Goal: Information Seeking & Learning: Check status

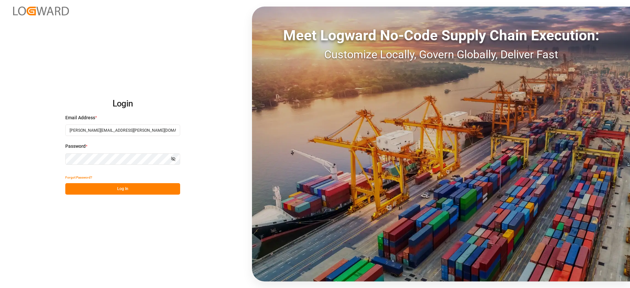
click at [134, 190] on button "Log In" at bounding box center [122, 188] width 115 height 11
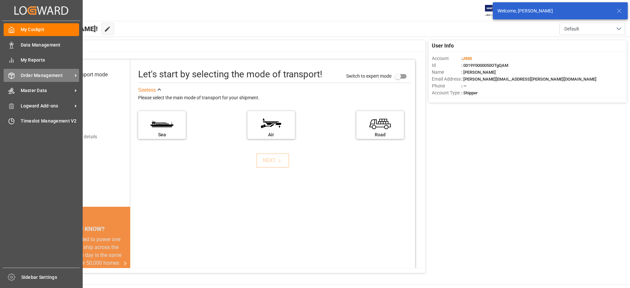
click at [65, 74] on span "Order Management" at bounding box center [47, 75] width 52 height 7
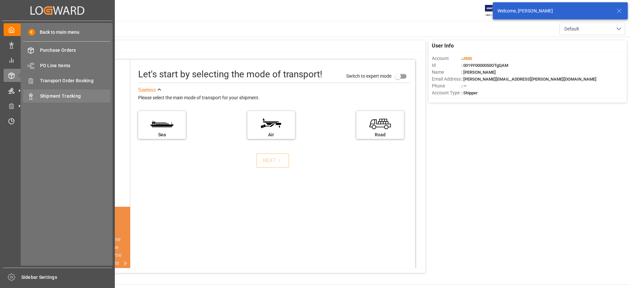
click at [72, 94] on span "Shipment Tracking" at bounding box center [75, 96] width 71 height 7
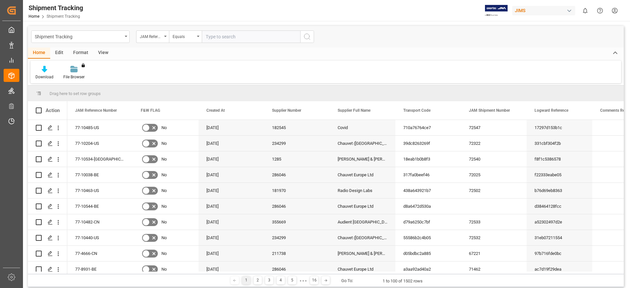
click at [212, 33] on input "text" at bounding box center [251, 37] width 98 height 12
type input "77-10243-BE"
click at [305, 35] on icon "search button" at bounding box center [307, 37] width 8 height 8
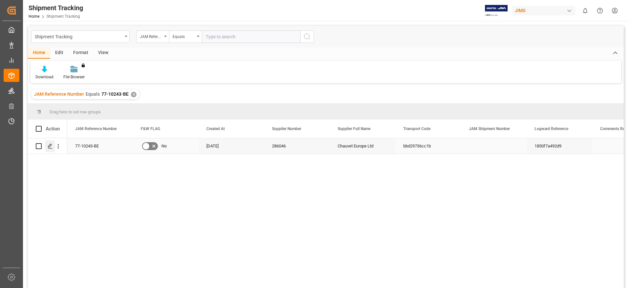
click at [48, 146] on icon "Press SPACE to select this row." at bounding box center [50, 146] width 5 height 5
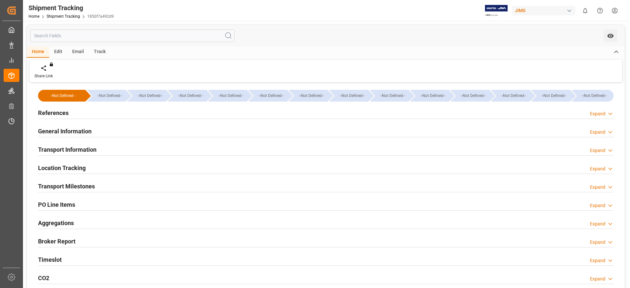
click at [63, 112] on h2 "References" at bounding box center [53, 113] width 31 height 9
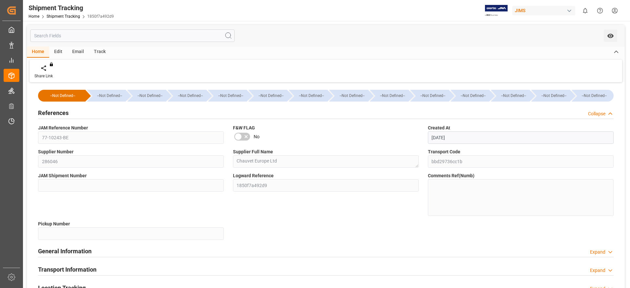
click at [54, 112] on h2 "References" at bounding box center [53, 113] width 31 height 9
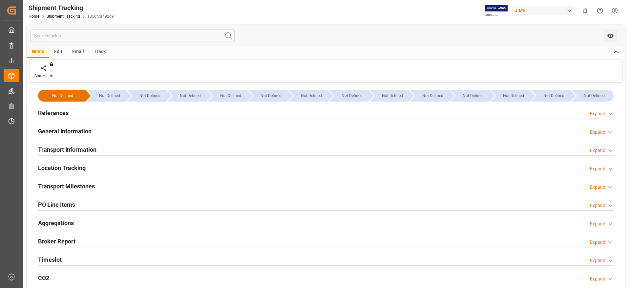
click at [63, 128] on h2 "General Information" at bounding box center [64, 131] width 53 height 9
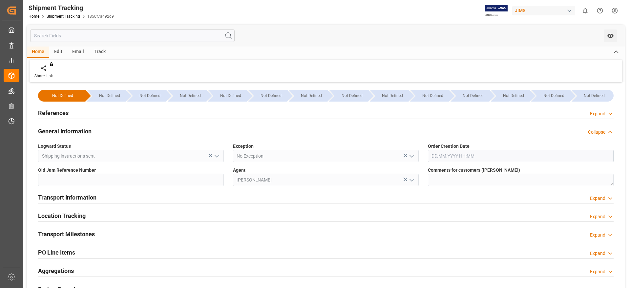
click at [63, 128] on h2 "General Information" at bounding box center [64, 131] width 53 height 9
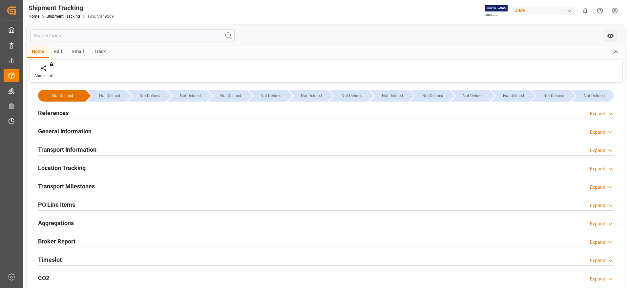
click at [74, 147] on h2 "Transport Information" at bounding box center [67, 149] width 58 height 9
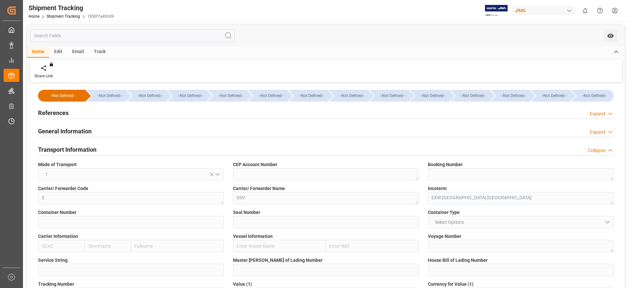
click at [74, 147] on h2 "Transport Information" at bounding box center [67, 149] width 58 height 9
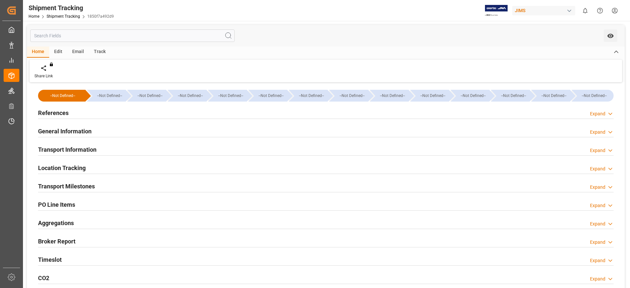
click at [81, 168] on h2 "Location Tracking" at bounding box center [62, 168] width 48 height 9
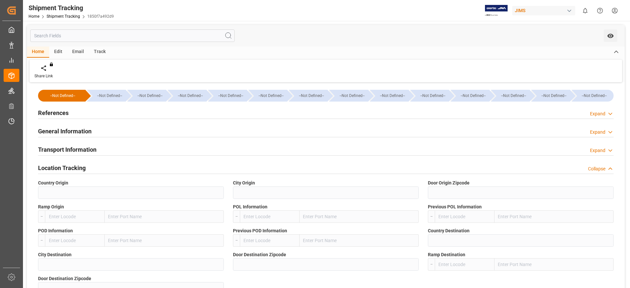
click at [81, 168] on h2 "Location Tracking" at bounding box center [62, 168] width 48 height 9
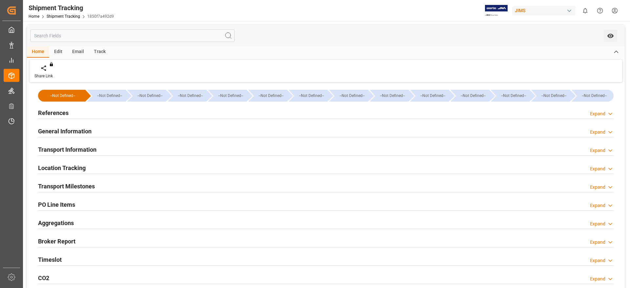
click at [72, 19] on div "Home Shipment Tracking 1850f7a492d9" at bounding box center [71, 16] width 85 height 7
click at [72, 18] on link "Shipment Tracking" at bounding box center [63, 16] width 33 height 5
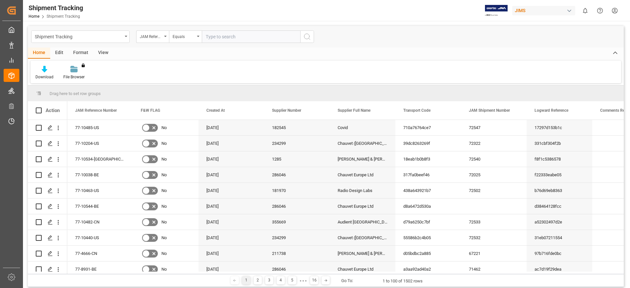
click at [213, 38] on input "text" at bounding box center [251, 37] width 98 height 12
type input "77-10483-BE"
click at [312, 38] on button "search button" at bounding box center [307, 37] width 14 height 12
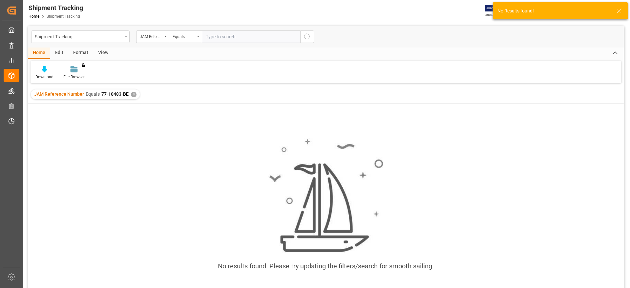
click at [130, 92] on div "JAM Reference Number Equals 77-10483-BE ✕" at bounding box center [85, 95] width 109 height 10
click at [134, 94] on div "✕" at bounding box center [134, 95] width 6 height 6
